Goal: Use online tool/utility: Utilize a website feature to perform a specific function

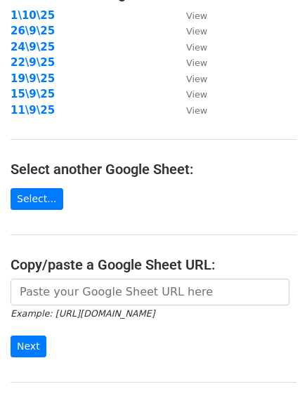
scroll to position [244, 0]
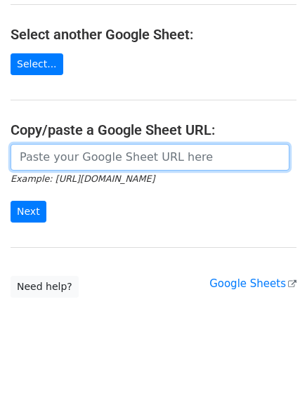
click at [117, 170] on input "url" at bounding box center [150, 157] width 279 height 27
paste input "https://docs.google.com/spreadsheets/d/1srwaT2k5wgIY9Dqxgi1-eQcRsz1veiFk4z4tvHH…"
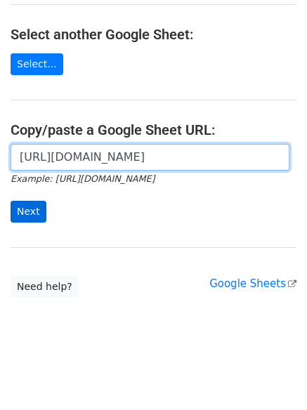
scroll to position [0, 296]
type input "https://docs.google.com/spreadsheets/d/1srwaT2k5wgIY9Dqxgi1-eQcRsz1veiFk4z4tvHH…"
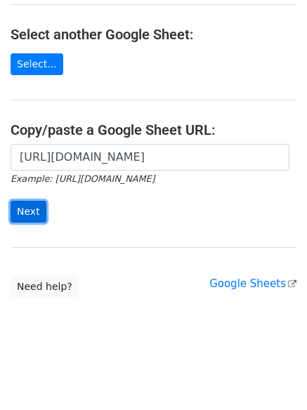
click at [32, 215] on input "Next" at bounding box center [29, 212] width 36 height 22
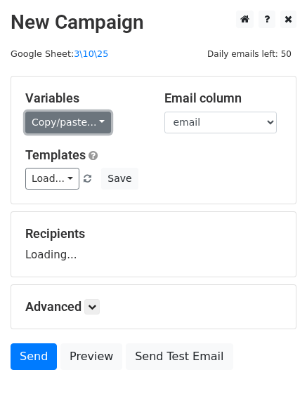
click at [67, 115] on link "Copy/paste..." at bounding box center [68, 123] width 86 height 22
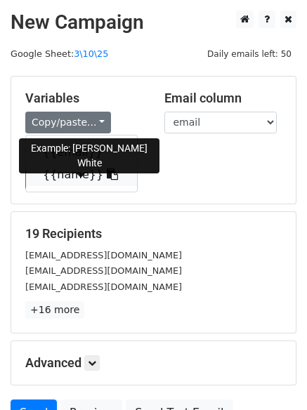
click at [103, 181] on span at bounding box center [110, 174] width 15 height 13
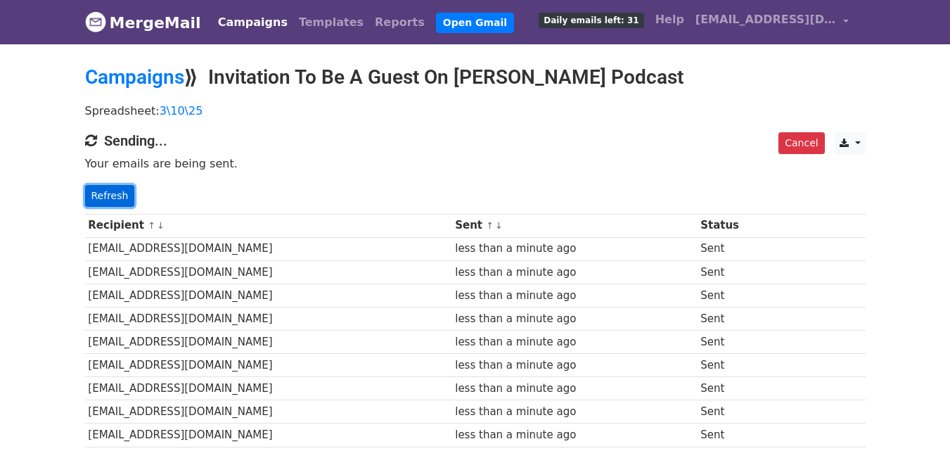
click at [115, 193] on link "Refresh" at bounding box center [110, 196] width 50 height 22
